Goal: Task Accomplishment & Management: Manage account settings

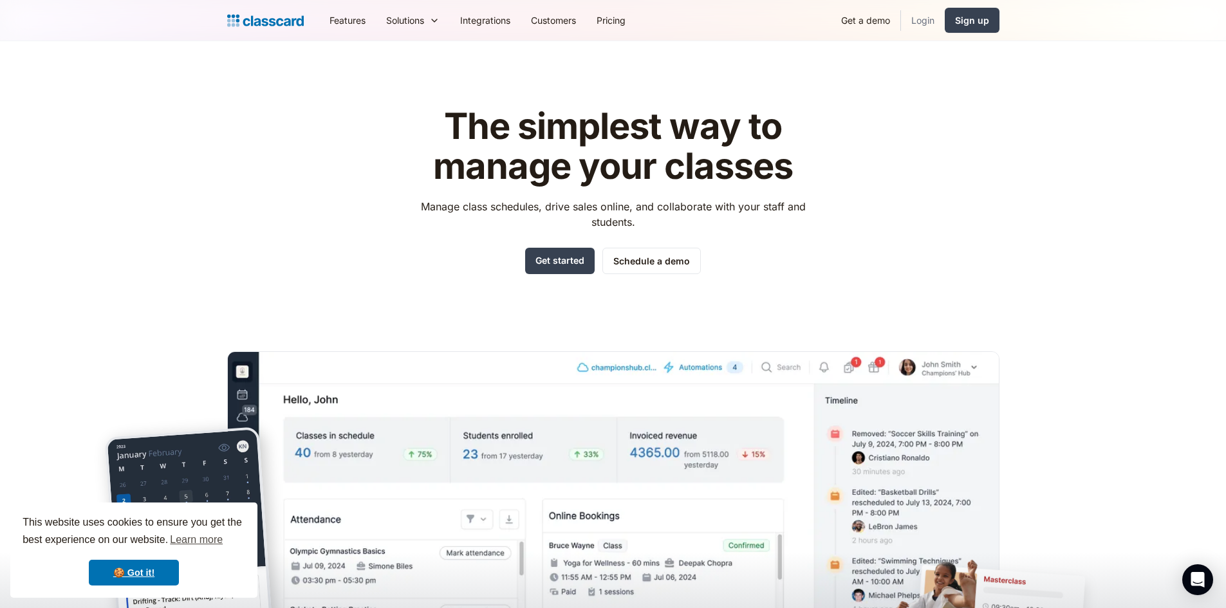
click at [925, 18] on link "Login" at bounding box center [923, 20] width 44 height 29
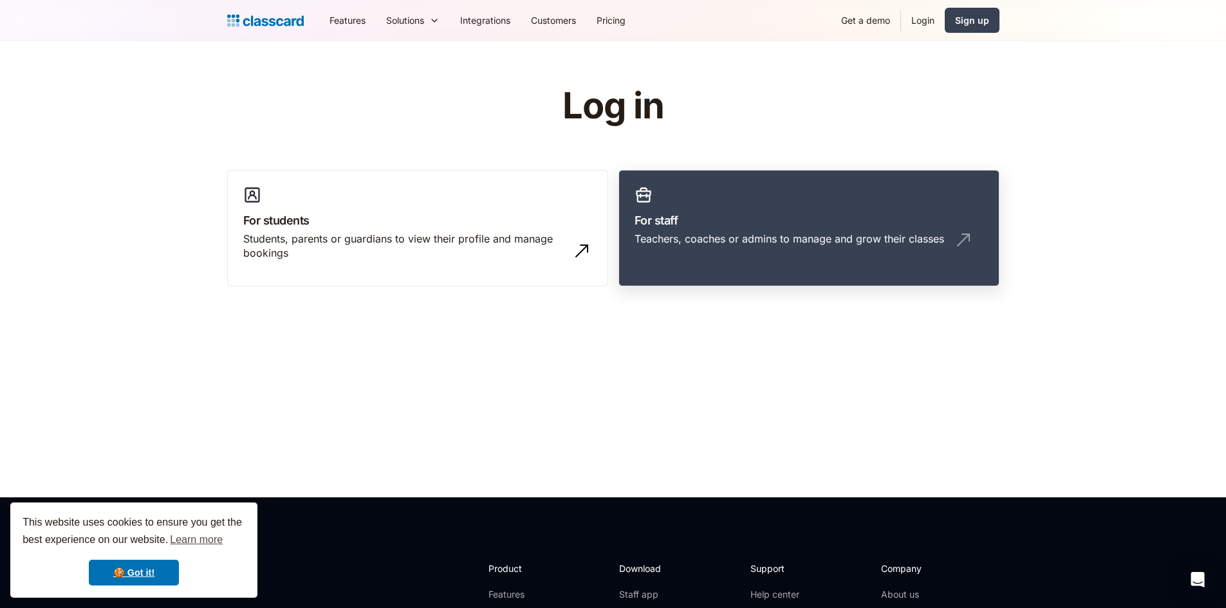
click at [700, 230] on link "For staff Teachers, coaches or admins to manage and grow their classes" at bounding box center [809, 228] width 381 height 117
